Goal: Information Seeking & Learning: Learn about a topic

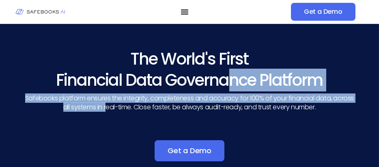
drag, startPoint x: 0, startPoint y: 0, endPoint x: 216, endPoint y: 79, distance: 229.8
click at [216, 79] on div "The World's First Financial Data Governance Platform Safebooks platform ensures…" at bounding box center [189, 79] width 331 height 63
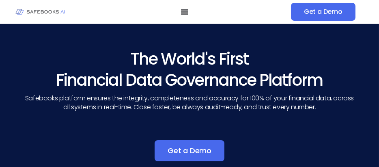
drag, startPoint x: 284, startPoint y: 135, endPoint x: 277, endPoint y: 148, distance: 14.7
click at [277, 148] on div "The World's First Financial Data Governance Platform Safebooks platform ensures…" at bounding box center [189, 110] width 331 height 125
